Goal: Navigation & Orientation: Find specific page/section

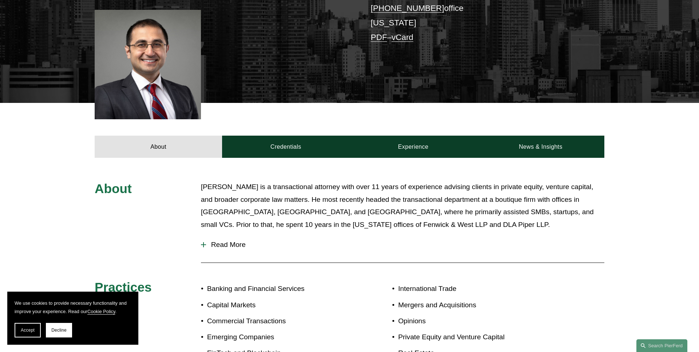
scroll to position [191, 0]
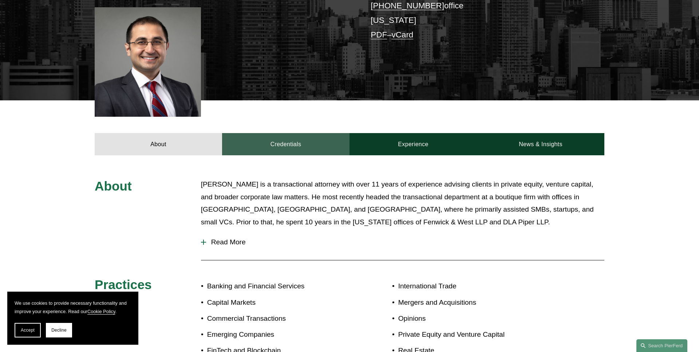
click at [301, 148] on link "Credentials" at bounding box center [285, 144] width 127 height 22
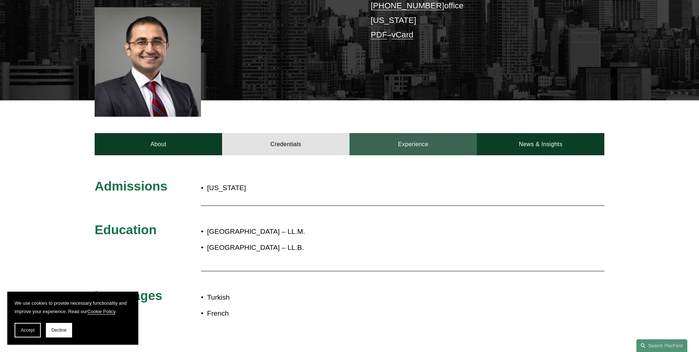
click at [407, 144] on link "Experience" at bounding box center [412, 144] width 127 height 22
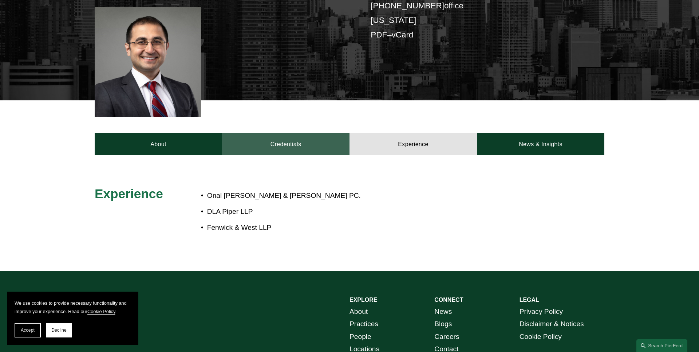
click at [306, 142] on link "Credentials" at bounding box center [285, 144] width 127 height 22
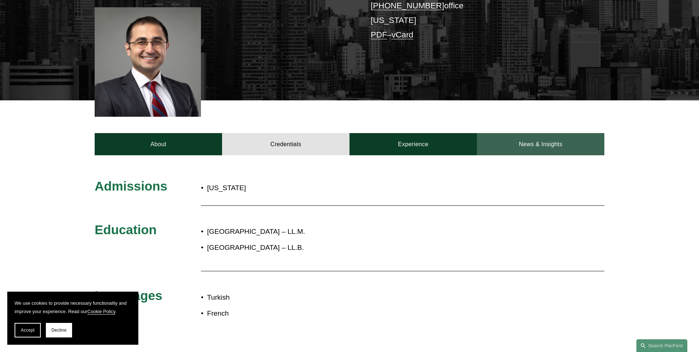
click at [522, 140] on link "News & Insights" at bounding box center [540, 144] width 127 height 22
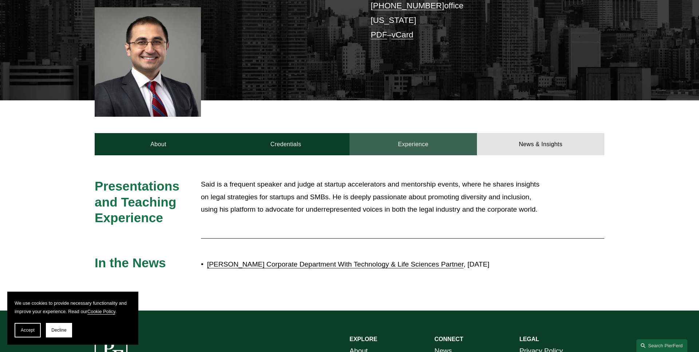
click at [431, 137] on link "Experience" at bounding box center [412, 144] width 127 height 22
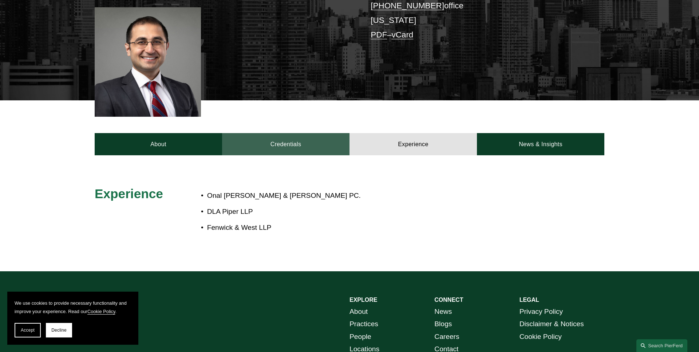
click at [296, 145] on link "Credentials" at bounding box center [285, 144] width 127 height 22
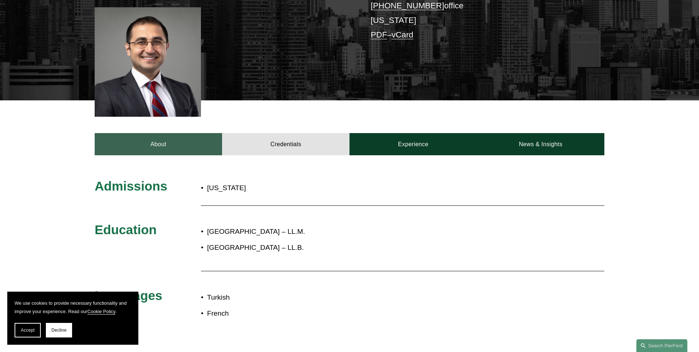
click at [188, 148] on link "About" at bounding box center [158, 144] width 127 height 22
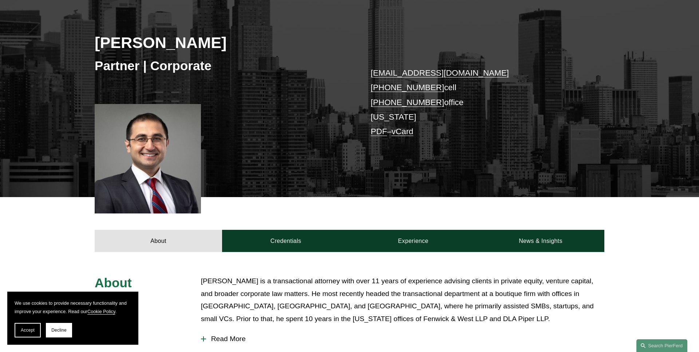
scroll to position [0, 0]
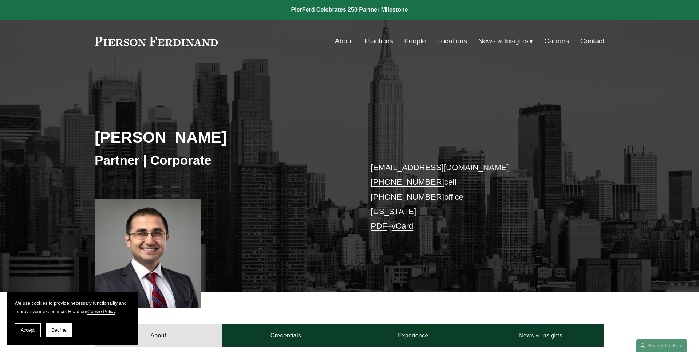
click at [376, 39] on link "Practices" at bounding box center [378, 41] width 29 height 14
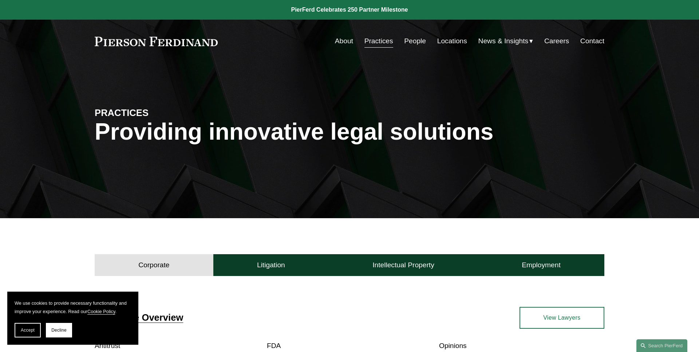
scroll to position [153, 0]
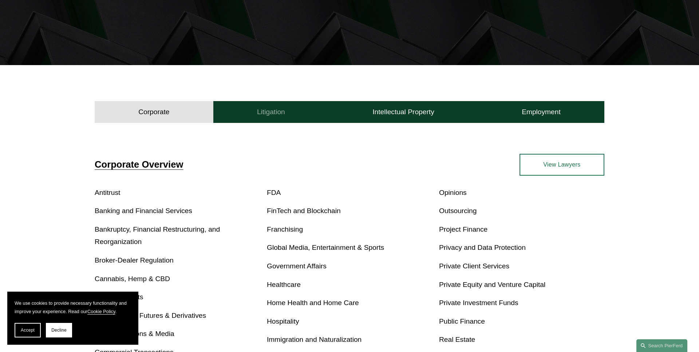
click at [269, 103] on button "Litigation" at bounding box center [270, 112] width 115 height 22
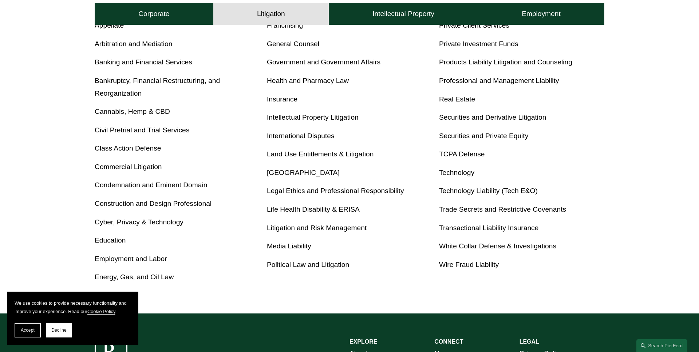
scroll to position [341, 0]
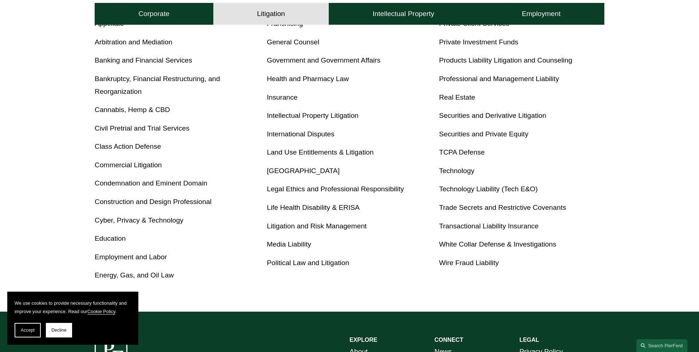
click at [119, 167] on link "Commercial Litigation" at bounding box center [128, 165] width 67 height 8
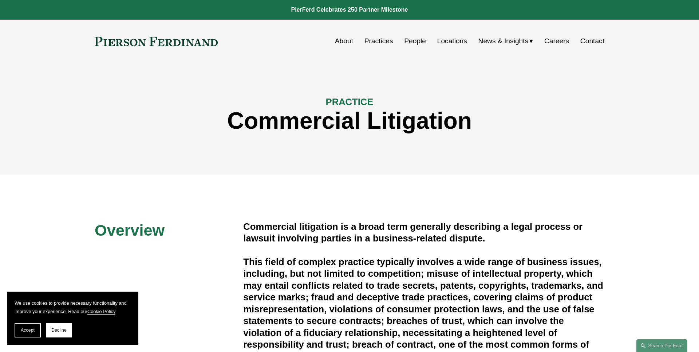
click at [411, 42] on link "People" at bounding box center [415, 41] width 22 height 14
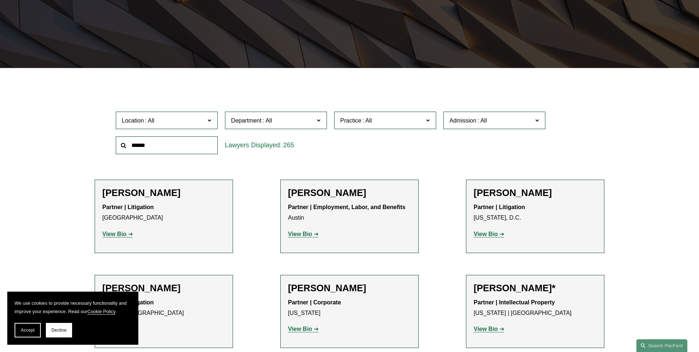
scroll to position [188, 0]
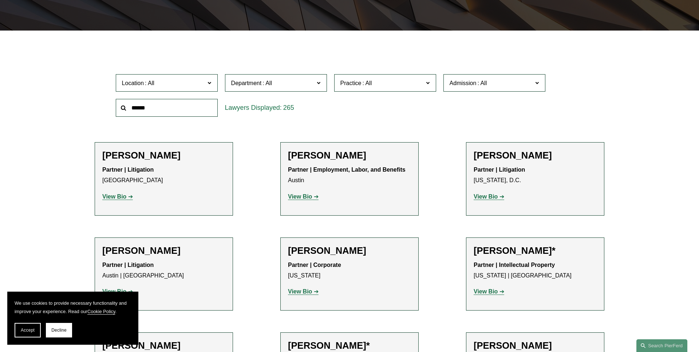
click at [369, 88] on label "Practice" at bounding box center [385, 83] width 102 height 18
click at [374, 79] on span "Practice" at bounding box center [381, 83] width 83 height 10
click at [495, 85] on span "Admission" at bounding box center [490, 83] width 83 height 10
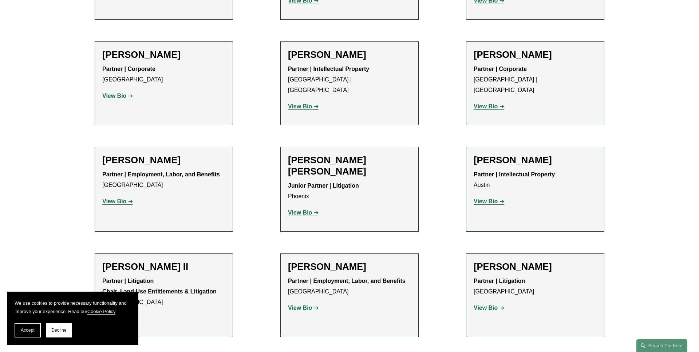
scroll to position [0, 0]
